Goal: Transaction & Acquisition: Download file/media

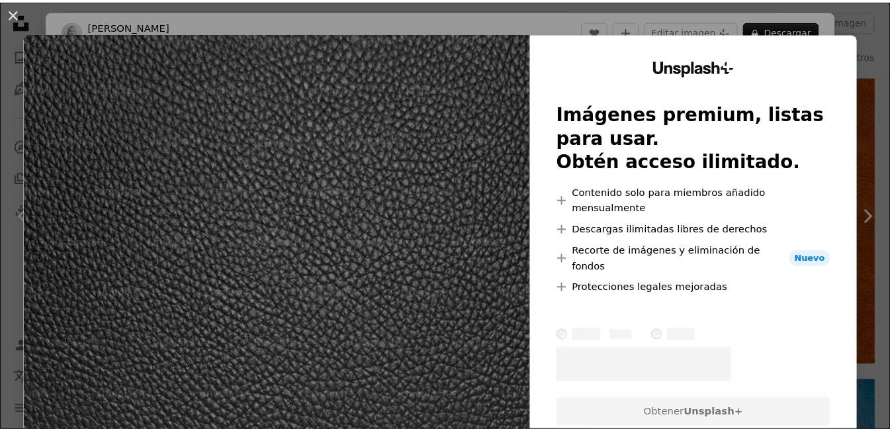
scroll to position [728, 0]
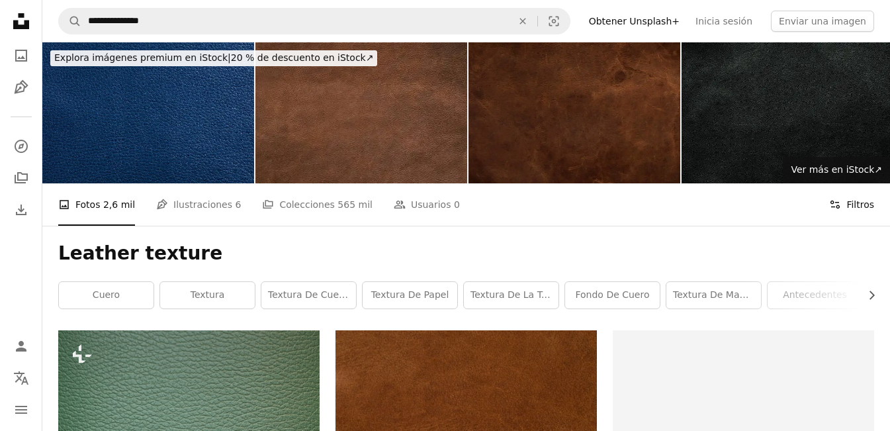
click at [846, 214] on button "Filters Filtros" at bounding box center [851, 204] width 45 height 42
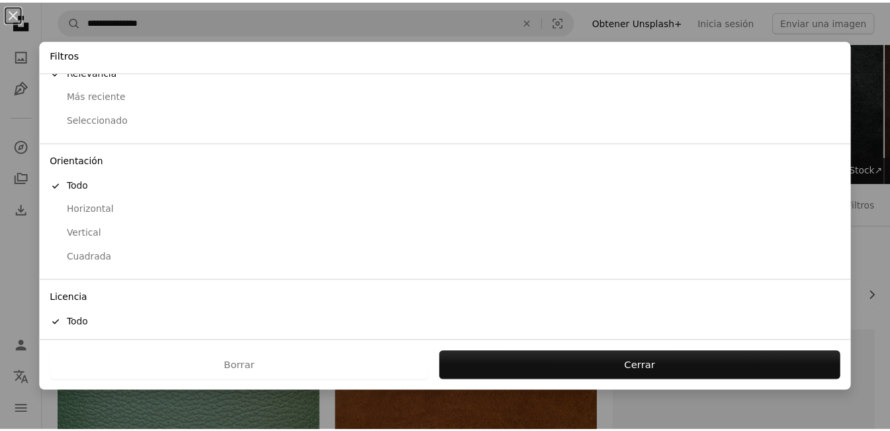
scroll to position [95, 0]
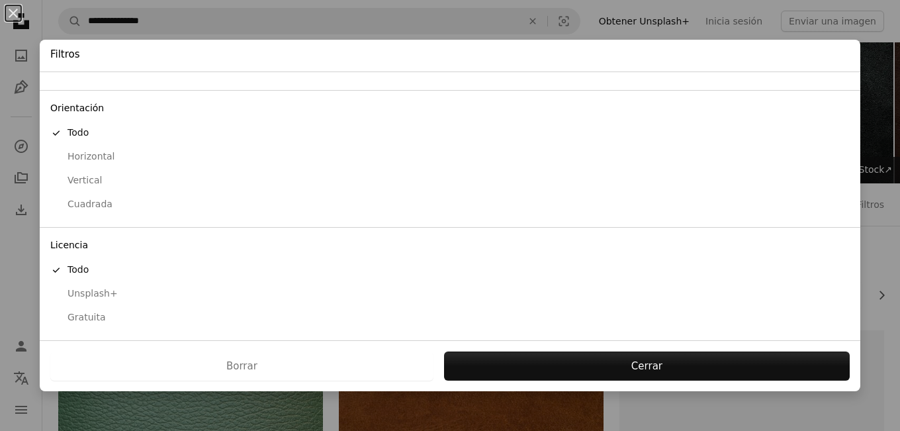
click at [89, 319] on div "Gratuita" at bounding box center [449, 317] width 799 height 13
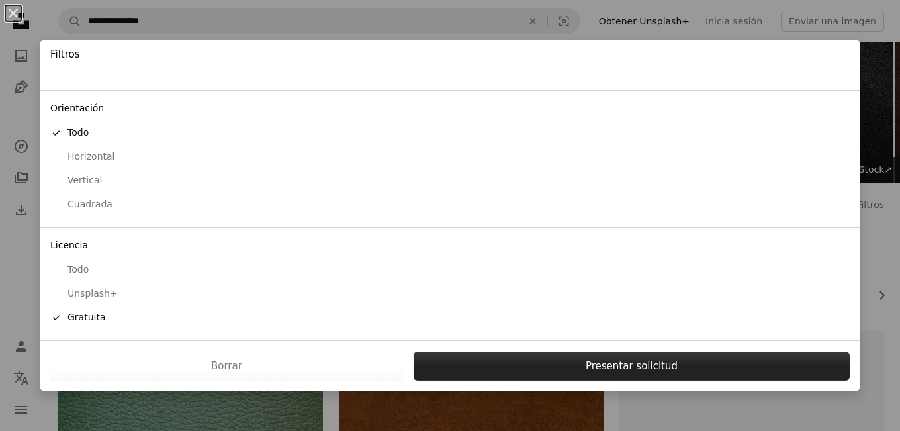
click at [527, 374] on button "Presentar solicitud" at bounding box center [632, 365] width 436 height 29
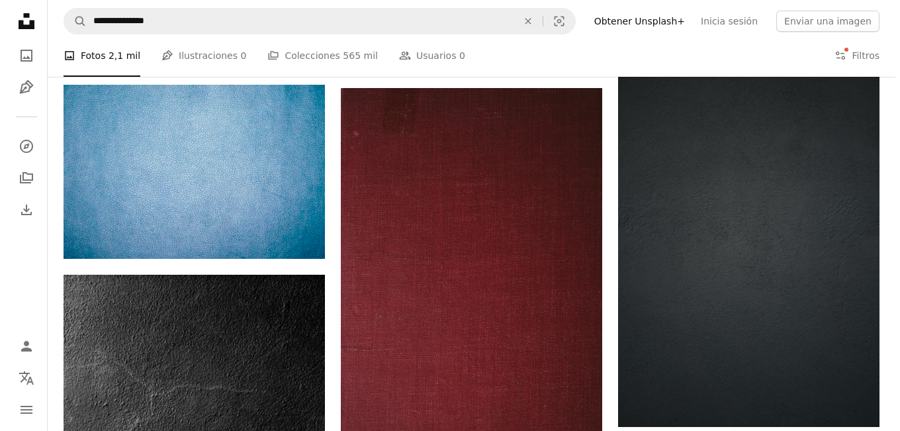
scroll to position [662, 0]
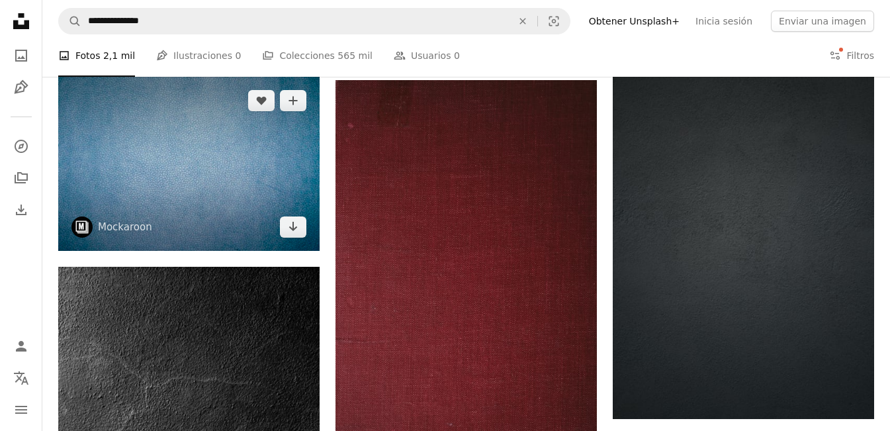
click at [224, 205] on img at bounding box center [188, 164] width 261 height 174
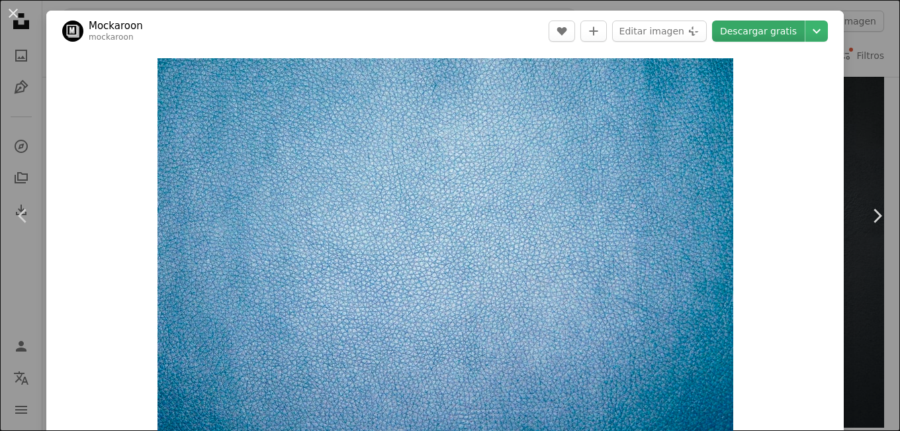
click at [759, 34] on link "Descargar gratis" at bounding box center [758, 31] width 93 height 21
